Goal: Task Accomplishment & Management: Manage account settings

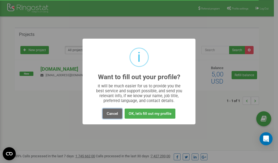
click at [112, 112] on button "Cancel" at bounding box center [113, 113] width 20 height 10
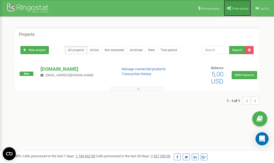
click at [238, 8] on span "Profile settings" at bounding box center [240, 8] width 17 height 3
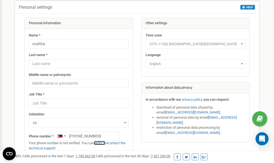
click at [103, 143] on link "verify it" at bounding box center [99, 143] width 11 height 4
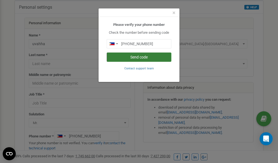
click at [135, 56] on button "Send code" at bounding box center [139, 56] width 65 height 9
